Goal: Book appointment/travel/reservation

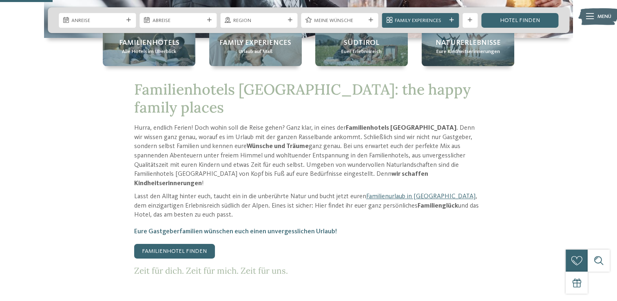
scroll to position [367, 0]
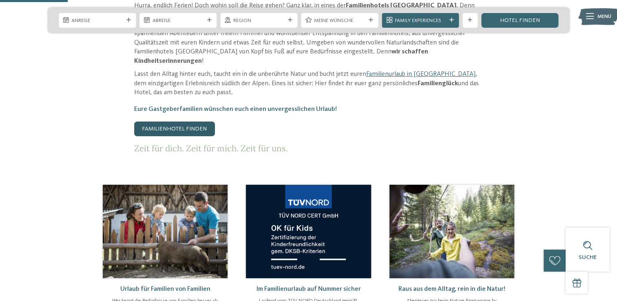
click at [184, 122] on link "Familienhotel finden" at bounding box center [174, 129] width 81 height 15
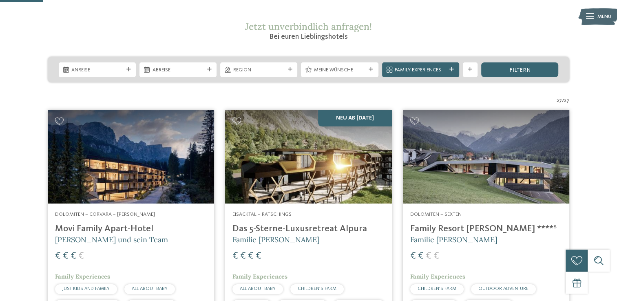
scroll to position [82, 0]
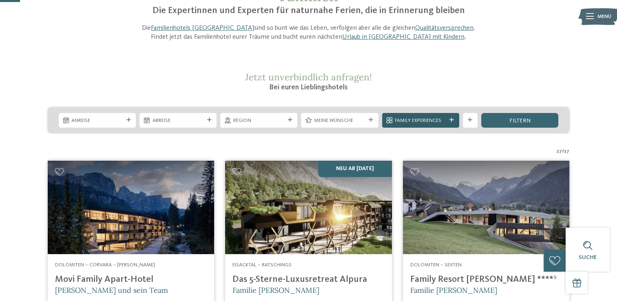
click at [450, 120] on icon at bounding box center [451, 120] width 4 height 4
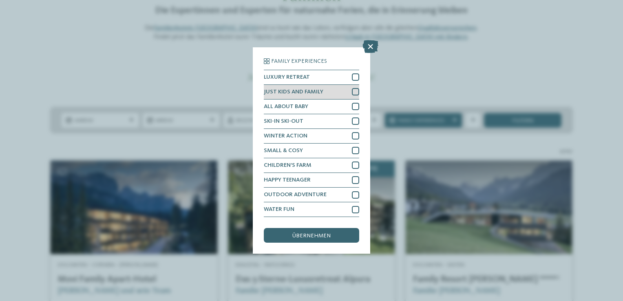
click at [354, 94] on div at bounding box center [355, 91] width 7 height 7
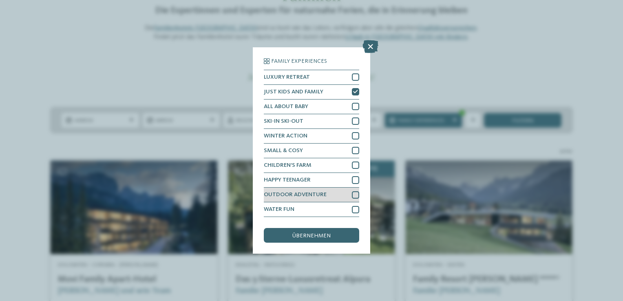
click at [356, 195] on div at bounding box center [355, 194] width 7 height 7
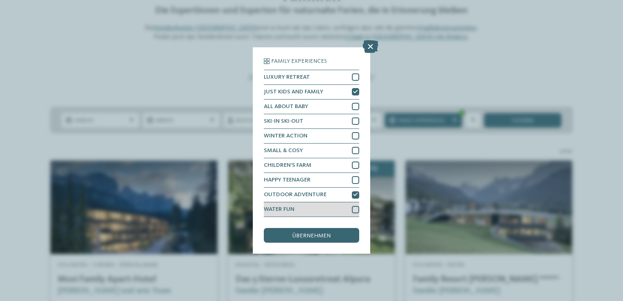
click at [357, 208] on div at bounding box center [355, 209] width 7 height 7
click at [330, 233] on span "übernehmen" at bounding box center [311, 236] width 38 height 6
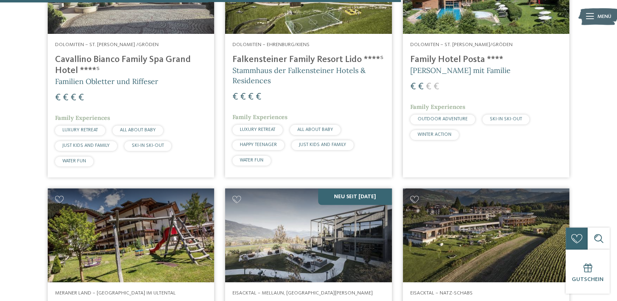
scroll to position [1664, 0]
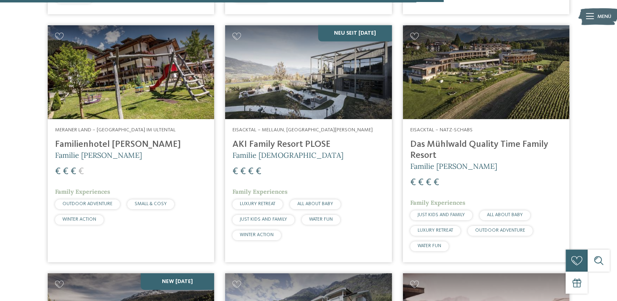
click at [116, 150] on h4 "Familienhotel [PERSON_NAME]" at bounding box center [131, 144] width 152 height 11
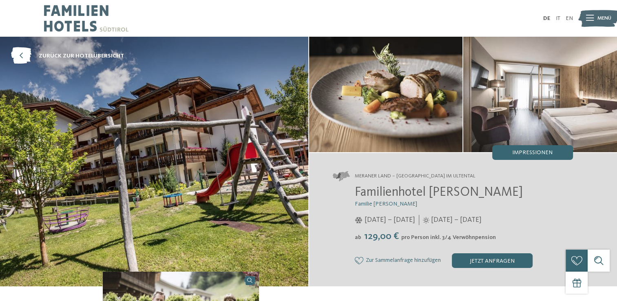
click at [275, 175] on img at bounding box center [154, 162] width 308 height 250
click at [213, 177] on img at bounding box center [154, 162] width 308 height 250
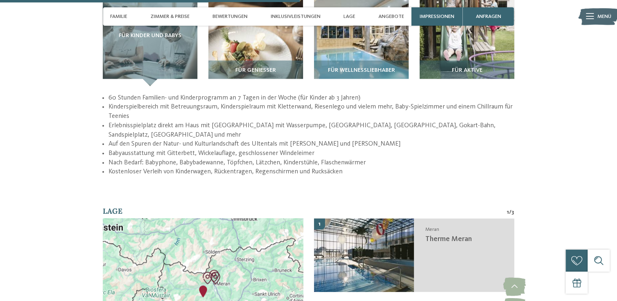
scroll to position [1264, 0]
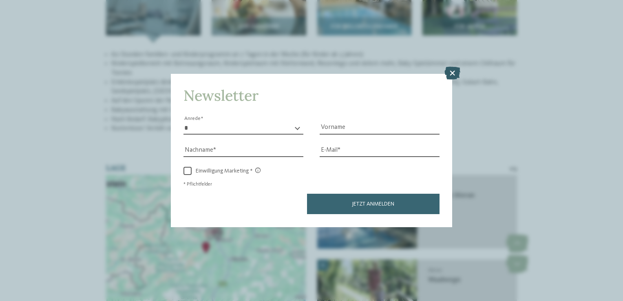
click at [452, 75] on icon at bounding box center [453, 73] width 16 height 13
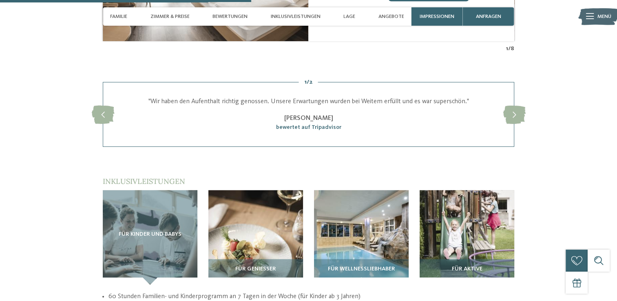
scroll to position [1020, 0]
